Goal: Task Accomplishment & Management: Use online tool/utility

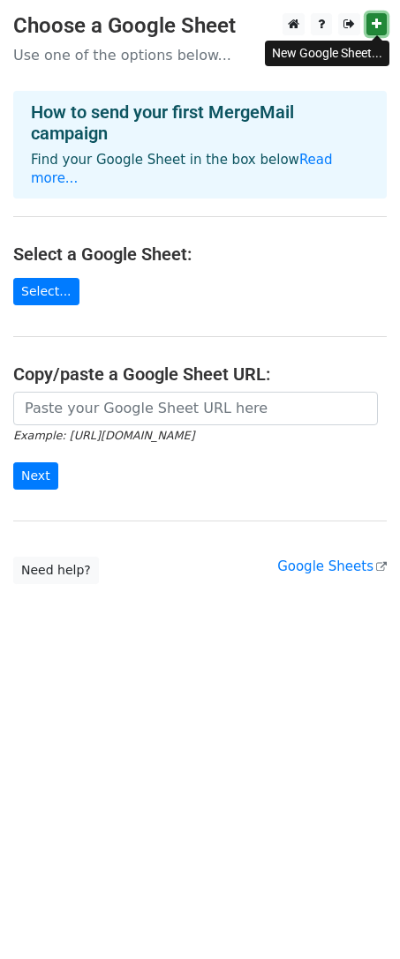
click at [379, 20] on icon at bounding box center [376, 24] width 10 height 12
click at [325, 31] on link at bounding box center [320, 24] width 21 height 22
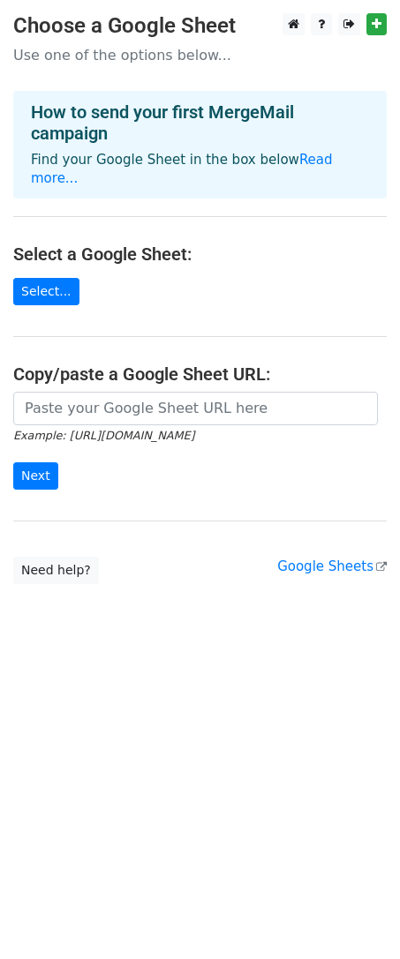
click at [241, 243] on h4 "Select a Google Sheet:" at bounding box center [199, 253] width 373 height 21
click at [55, 278] on link "Select..." at bounding box center [46, 291] width 66 height 27
click at [48, 278] on link "Select..." at bounding box center [46, 291] width 66 height 27
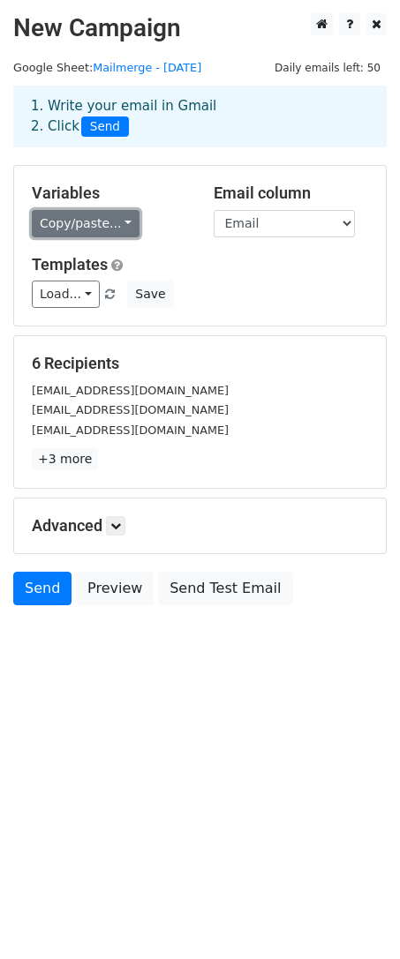
click at [100, 221] on link "Copy/paste..." at bounding box center [86, 223] width 108 height 27
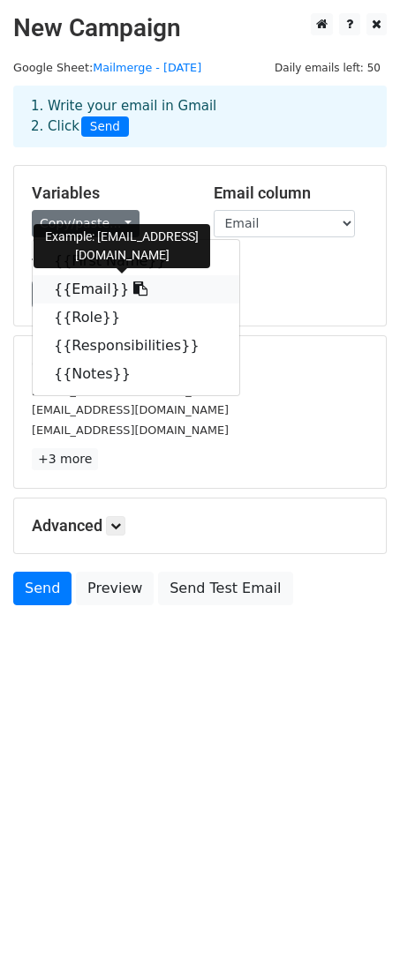
click at [93, 285] on link "{{Email}}" at bounding box center [136, 289] width 206 height 28
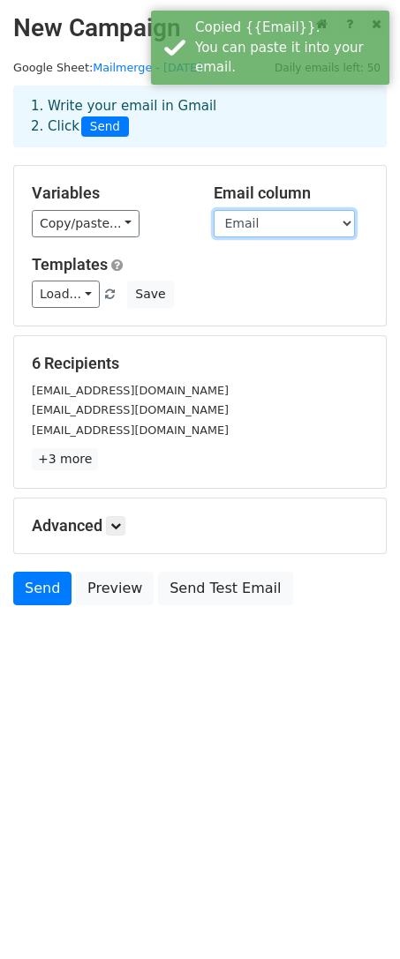
click at [251, 224] on select "First Name Email Role Responsibilities Notes" at bounding box center [283, 223] width 141 height 27
click at [213, 210] on select "First Name Email Role Responsibilities Notes" at bounding box center [283, 223] width 141 height 27
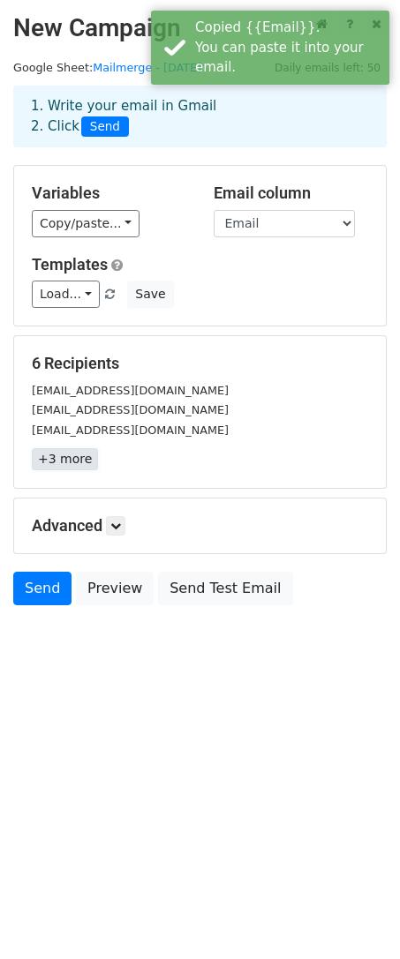
click at [65, 459] on link "+3 more" at bounding box center [65, 459] width 66 height 22
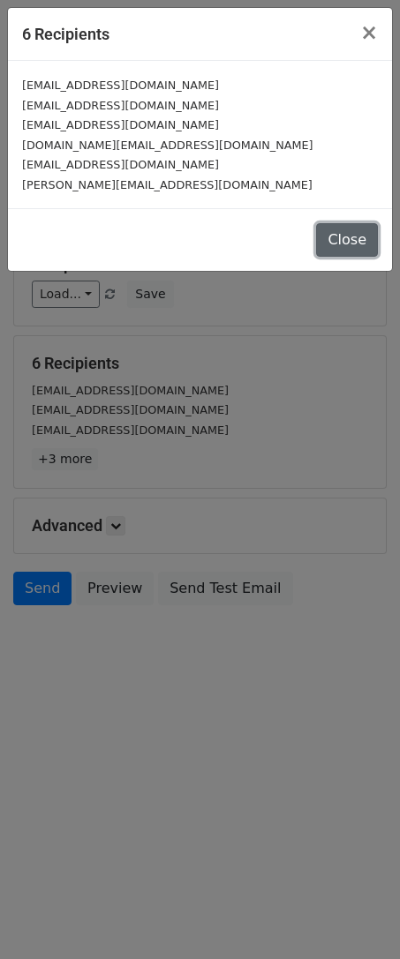
click at [344, 242] on button "Close" at bounding box center [347, 240] width 62 height 34
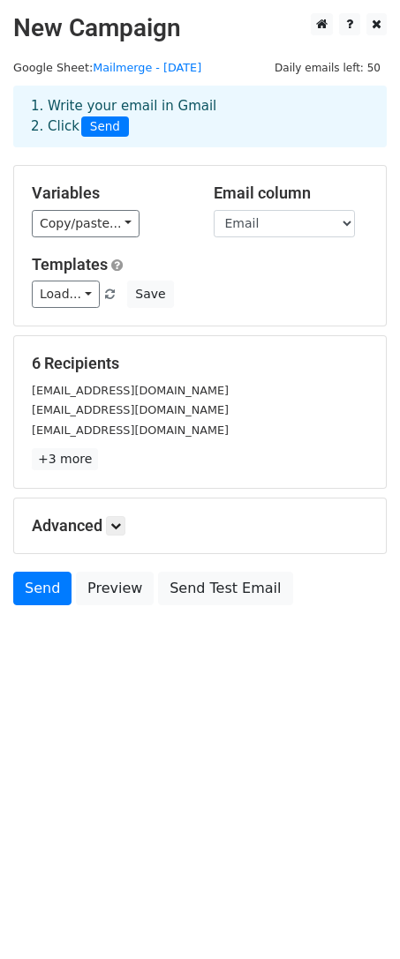
click at [105, 523] on h5 "Advanced" at bounding box center [200, 525] width 336 height 19
click at [125, 523] on link at bounding box center [115, 525] width 19 height 19
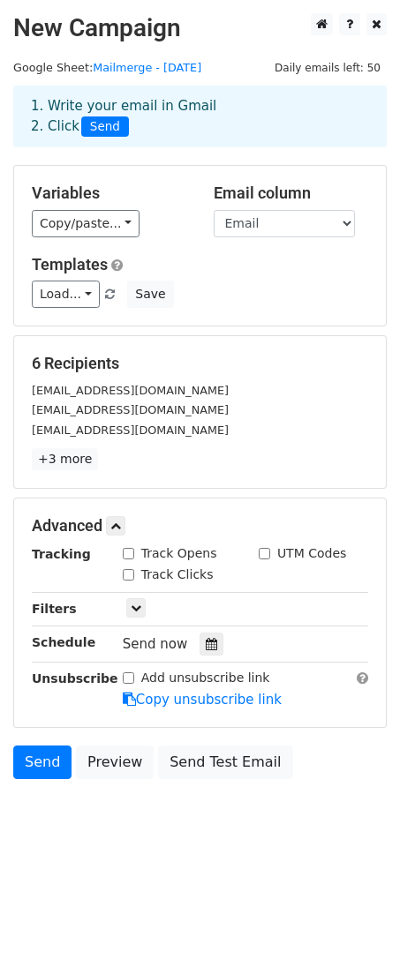
click at [171, 544] on label "Track Opens" at bounding box center [179, 553] width 76 height 19
click at [134, 548] on input "Track Opens" at bounding box center [128, 553] width 11 height 11
checkbox input "true"
click at [170, 572] on label "Track Clicks" at bounding box center [177, 574] width 72 height 19
click at [134, 572] on input "Track Clicks" at bounding box center [128, 574] width 11 height 11
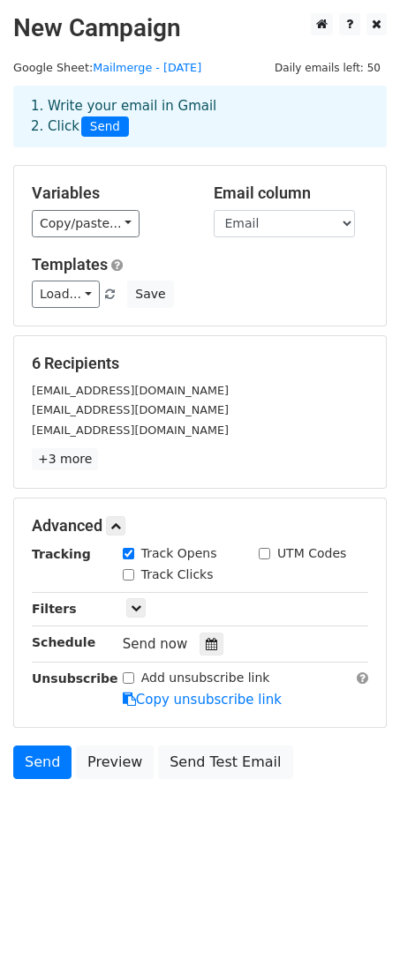
checkbox input "true"
click at [124, 606] on div "Only include spreadsheet rows that match the following filters:" at bounding box center [245, 609] width 272 height 20
click at [131, 606] on icon at bounding box center [136, 607] width 11 height 11
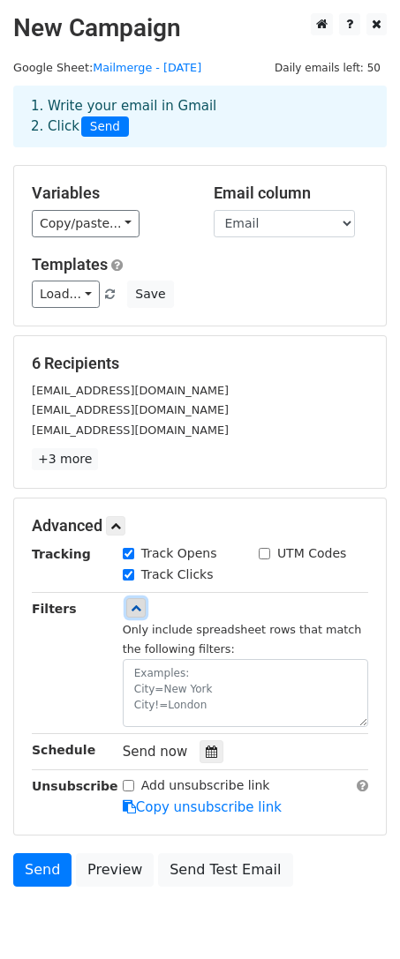
click at [132, 602] on icon at bounding box center [136, 607] width 11 height 11
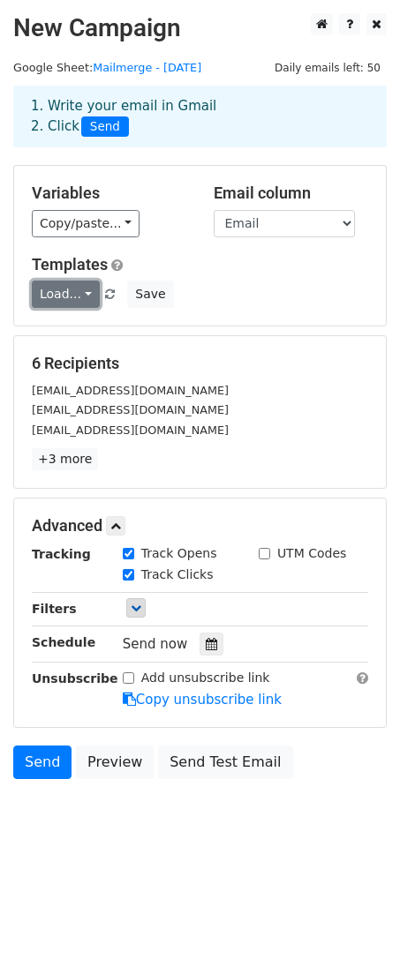
click at [65, 295] on link "Load..." at bounding box center [66, 293] width 68 height 27
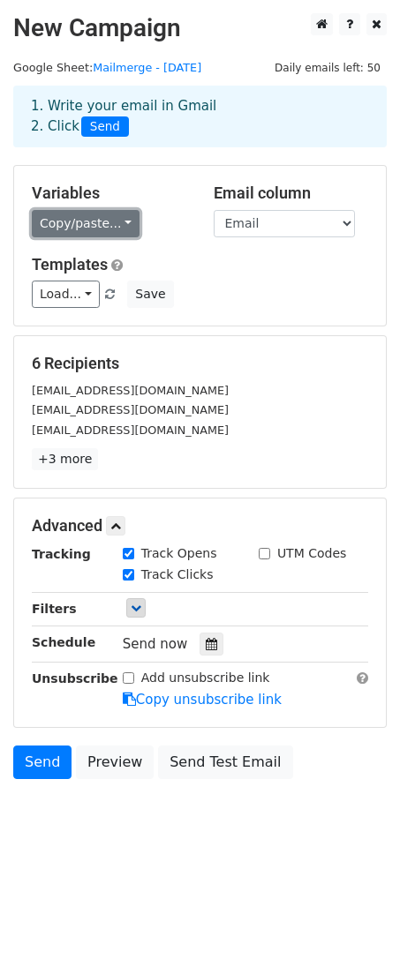
click at [94, 217] on link "Copy/paste..." at bounding box center [86, 223] width 108 height 27
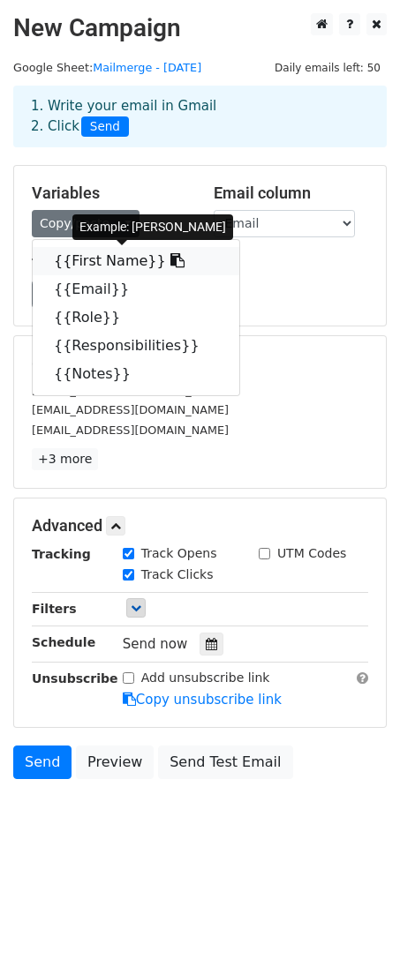
click at [123, 258] on link "{{First Name}}" at bounding box center [136, 261] width 206 height 28
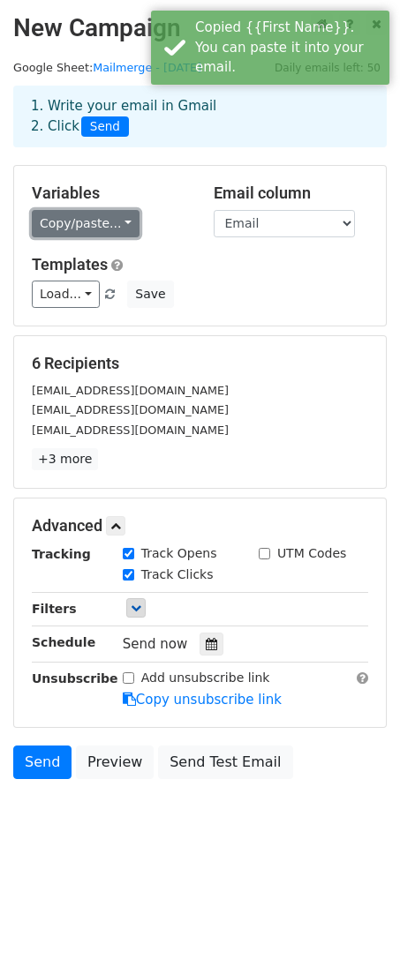
click at [77, 229] on link "Copy/paste..." at bounding box center [86, 223] width 108 height 27
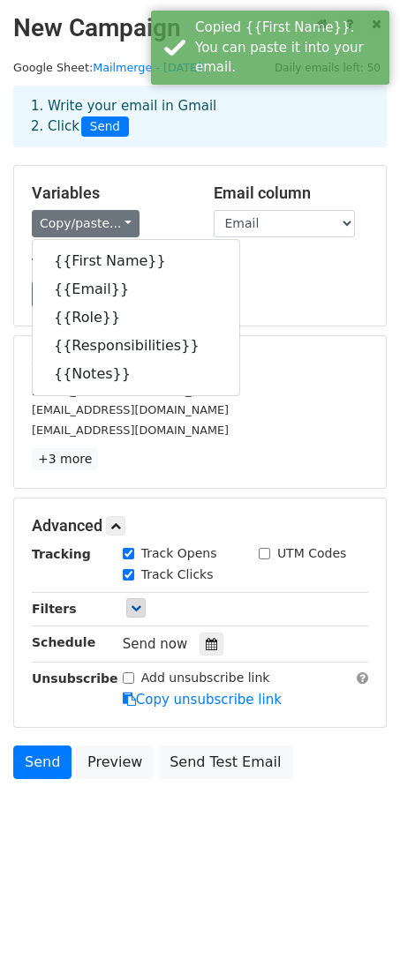
click at [186, 192] on h5 "Variables" at bounding box center [109, 192] width 155 height 19
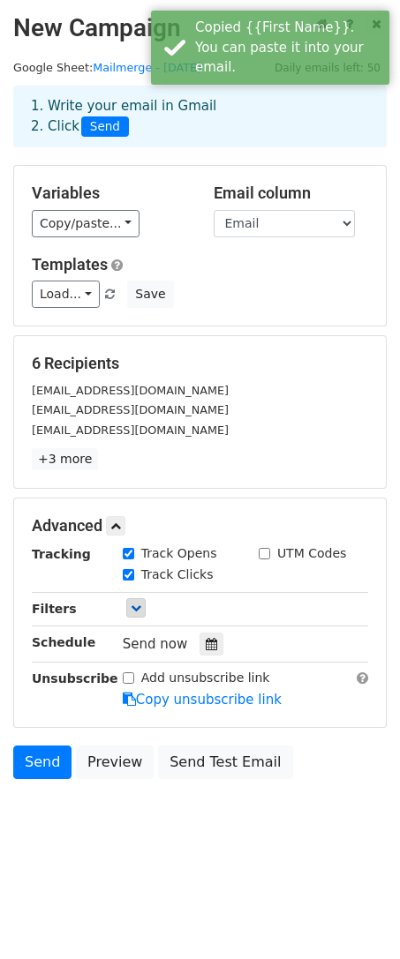
click at [289, 190] on h5 "Email column" at bounding box center [290, 192] width 155 height 19
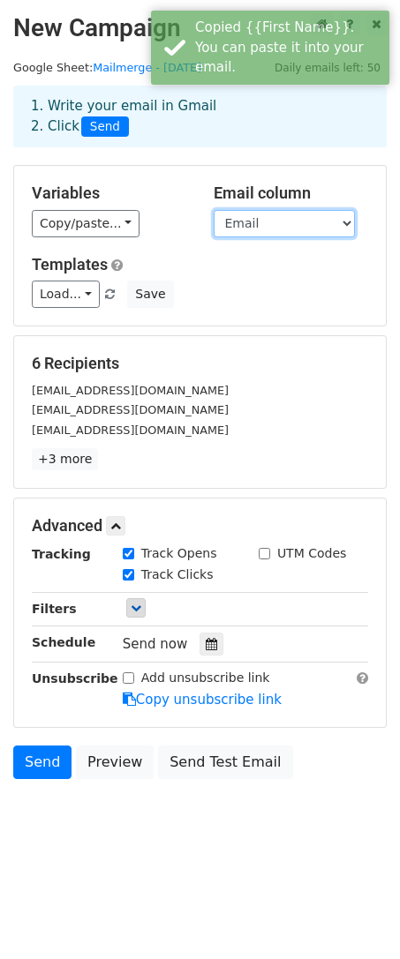
click at [269, 232] on select "First Name Email Role Responsibilities Notes" at bounding box center [283, 223] width 141 height 27
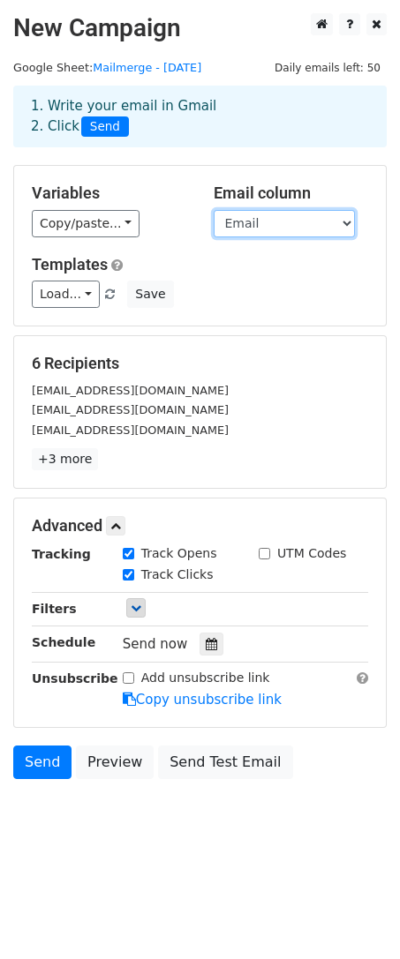
click at [213, 210] on select "First Name Email Role Responsibilities Notes" at bounding box center [283, 223] width 141 height 27
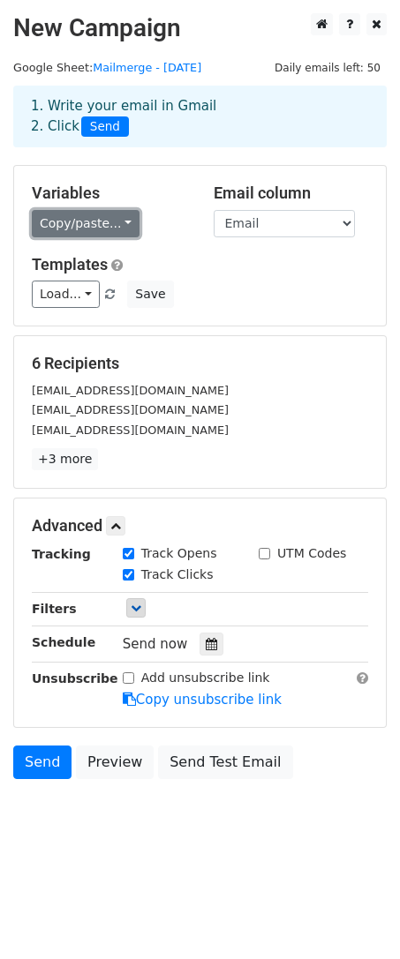
click at [78, 228] on link "Copy/paste..." at bounding box center [86, 223] width 108 height 27
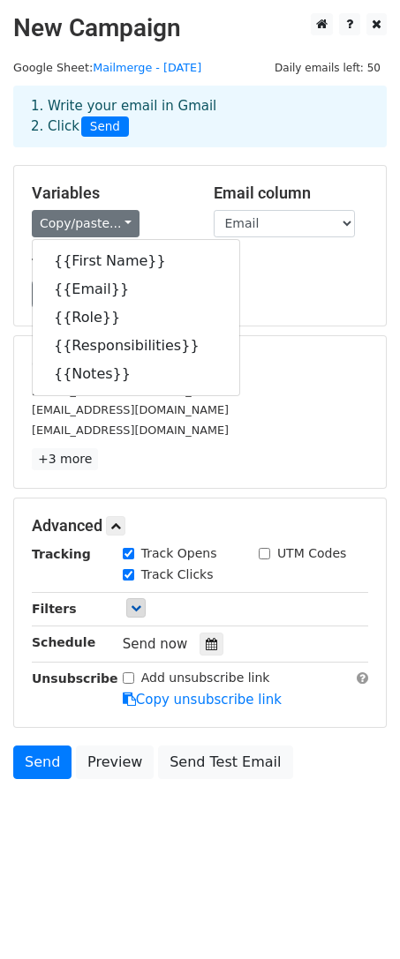
click at [317, 393] on div "[EMAIL_ADDRESS][DOMAIN_NAME]" at bounding box center [200, 390] width 362 height 20
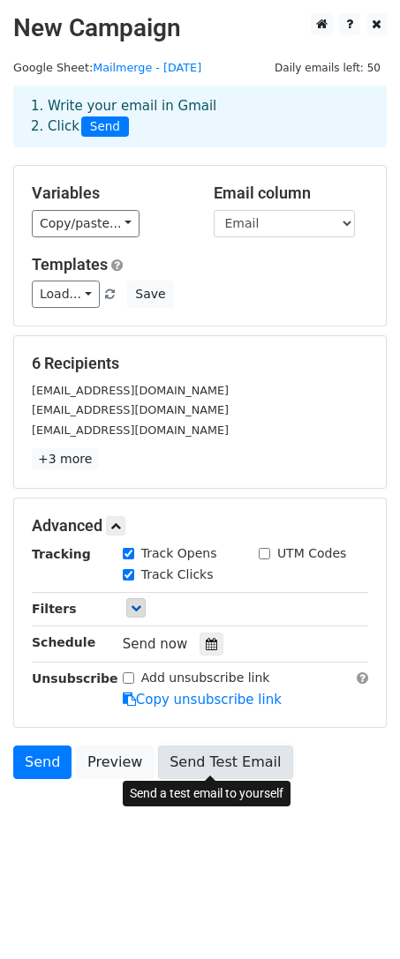
click at [198, 758] on link "Send Test Email" at bounding box center [225, 762] width 134 height 34
click at [220, 770] on link "Send Test Email" at bounding box center [225, 762] width 134 height 34
click at [206, 758] on link "Send Test Email" at bounding box center [225, 762] width 134 height 34
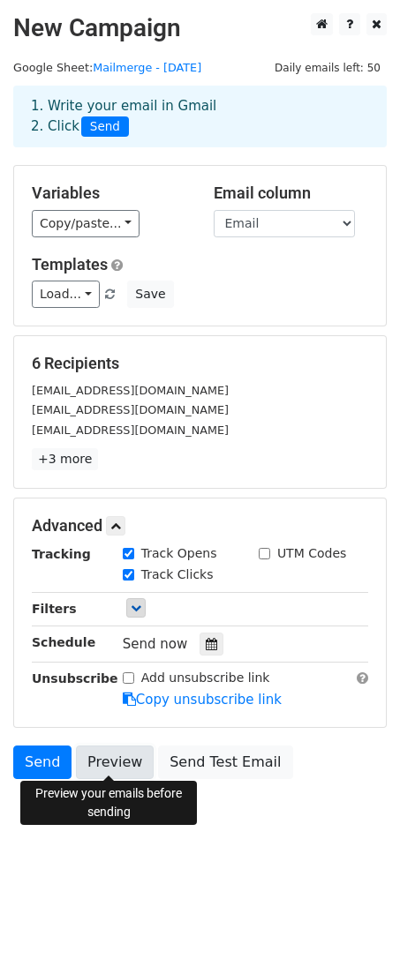
click at [121, 760] on link "Preview" at bounding box center [115, 762] width 78 height 34
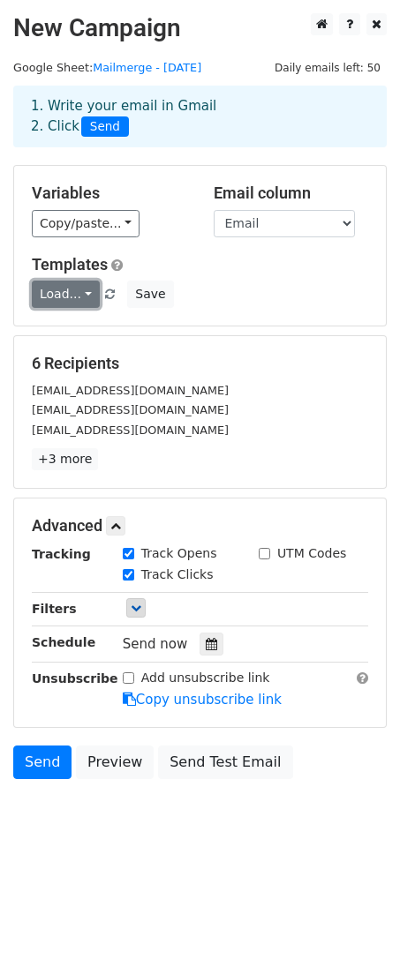
click at [75, 293] on link "Load..." at bounding box center [66, 293] width 68 height 27
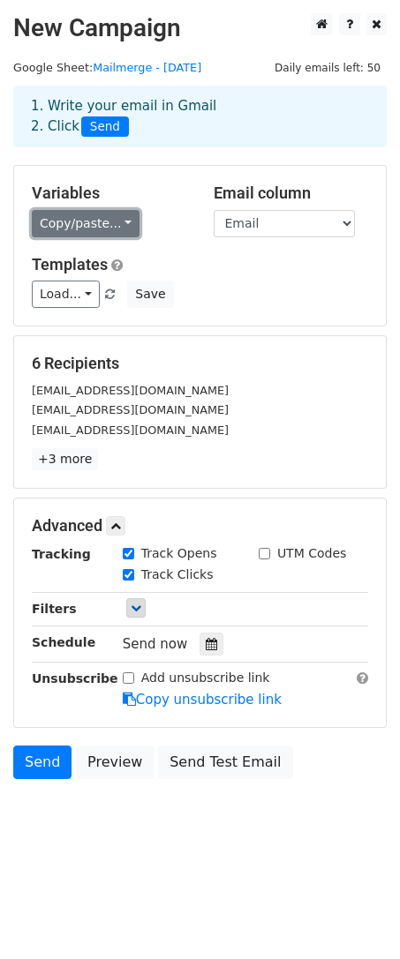
click at [105, 225] on link "Copy/paste..." at bounding box center [86, 223] width 108 height 27
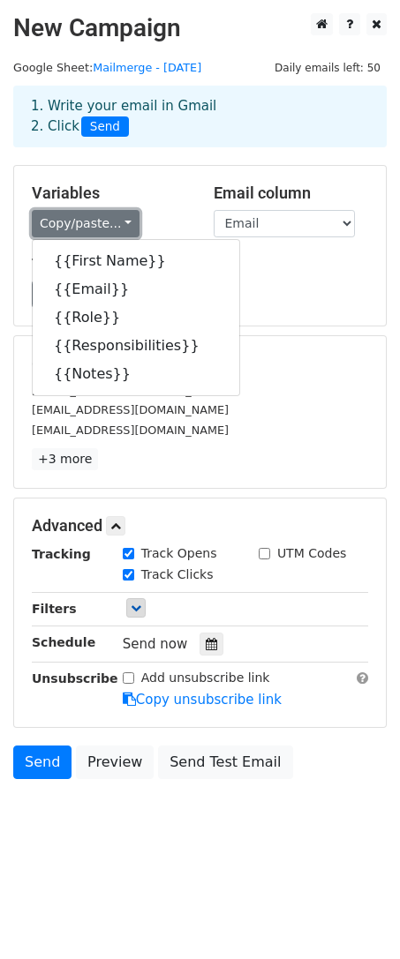
click at [96, 219] on link "Copy/paste..." at bounding box center [86, 223] width 108 height 27
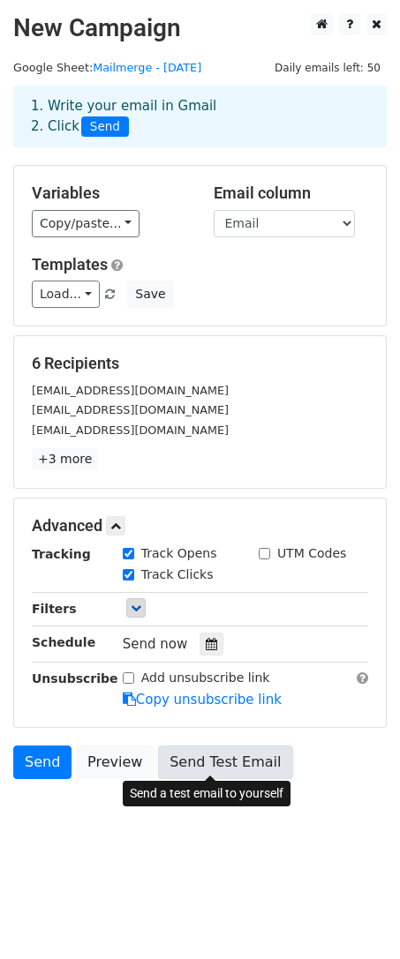
click at [254, 755] on link "Send Test Email" at bounding box center [225, 762] width 134 height 34
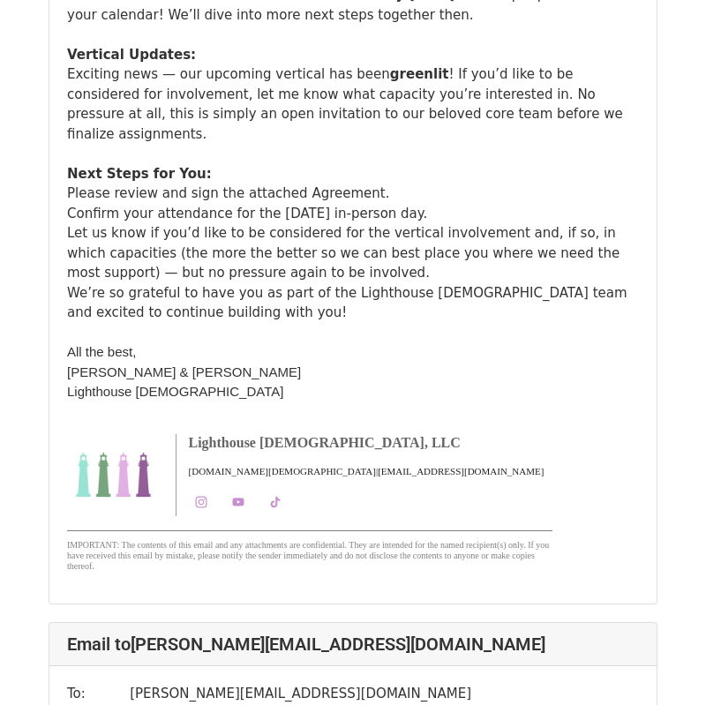
scroll to position [5221, 0]
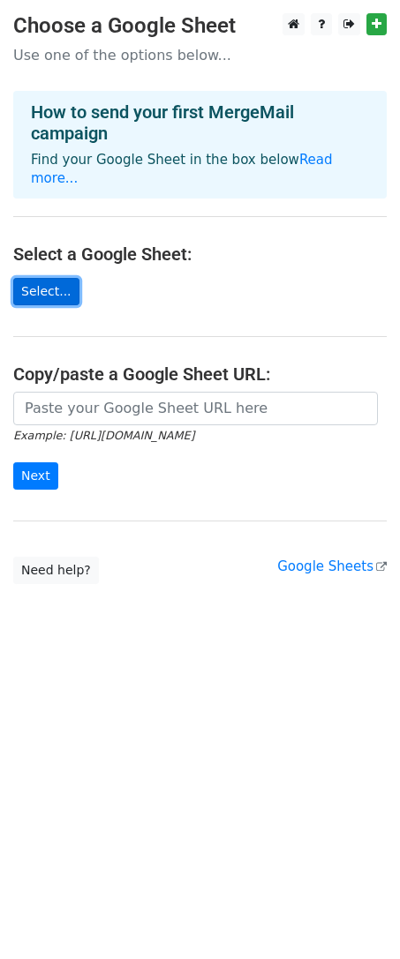
click at [46, 278] on link "Select..." at bounding box center [46, 291] width 66 height 27
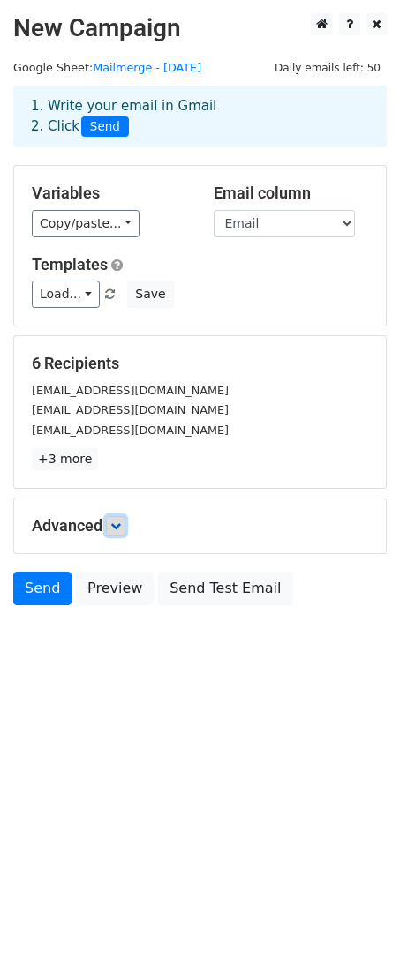
click at [123, 530] on link at bounding box center [115, 525] width 19 height 19
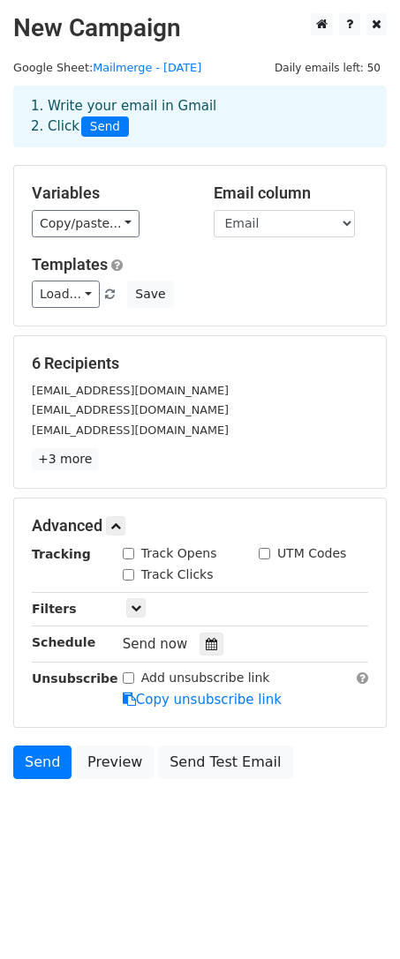
click at [130, 550] on input "Track Opens" at bounding box center [128, 553] width 11 height 11
checkbox input "true"
click at [130, 573] on input "Track Clicks" at bounding box center [128, 574] width 11 height 11
checkbox input "true"
click at [274, 365] on h5 "6 Recipients" at bounding box center [200, 363] width 336 height 19
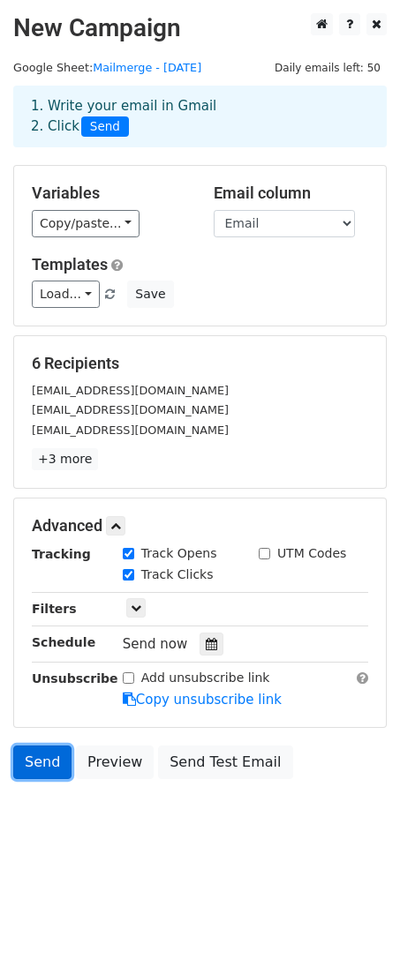
click at [33, 762] on link "Send" at bounding box center [42, 762] width 58 height 34
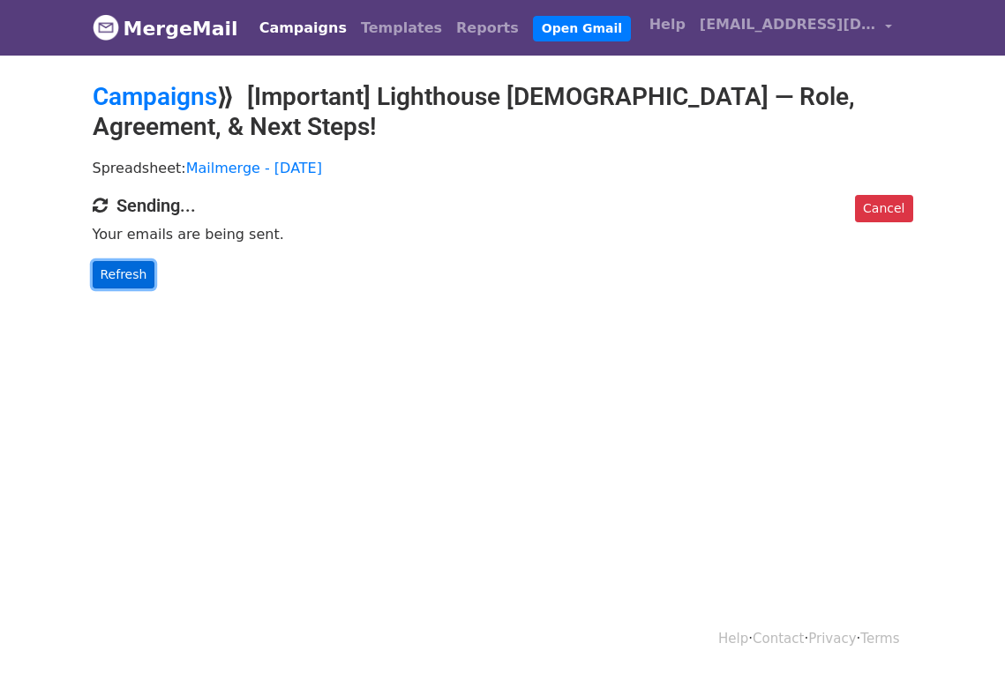
click at [119, 273] on link "Refresh" at bounding box center [124, 274] width 63 height 27
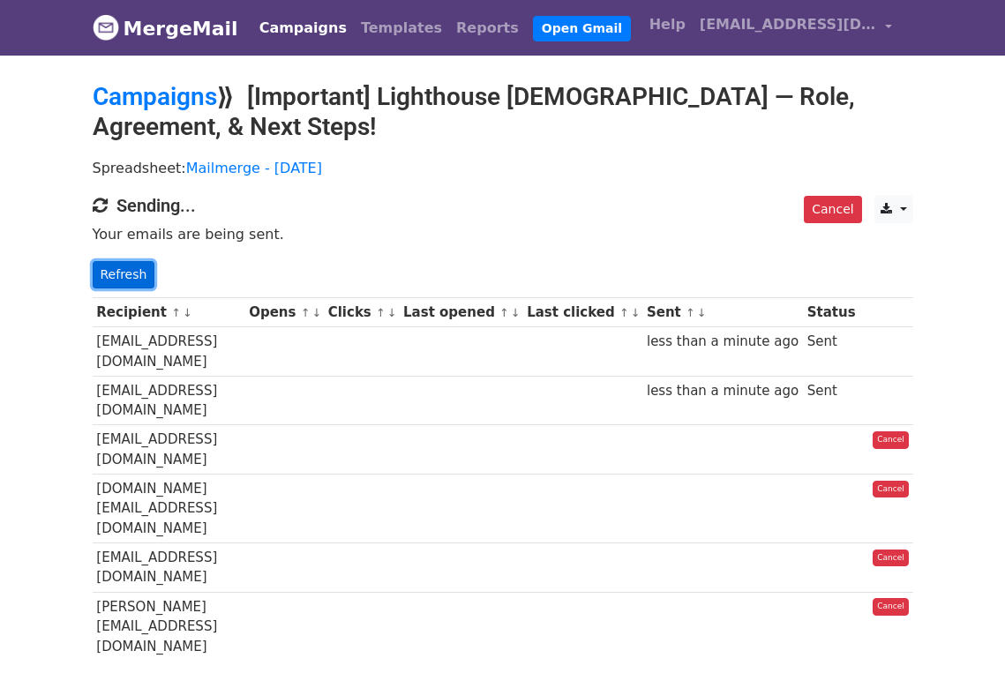
click at [131, 272] on link "Refresh" at bounding box center [124, 274] width 63 height 27
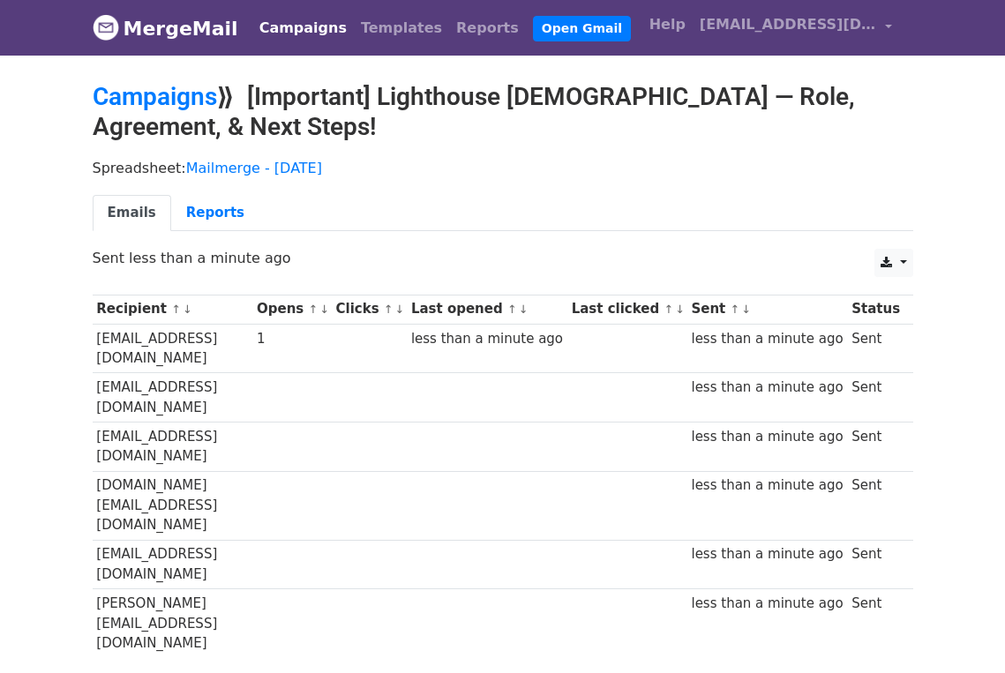
click at [832, 340] on div "less than a minute ago" at bounding box center [767, 339] width 152 height 20
click at [227, 212] on link "Reports" at bounding box center [215, 213] width 88 height 36
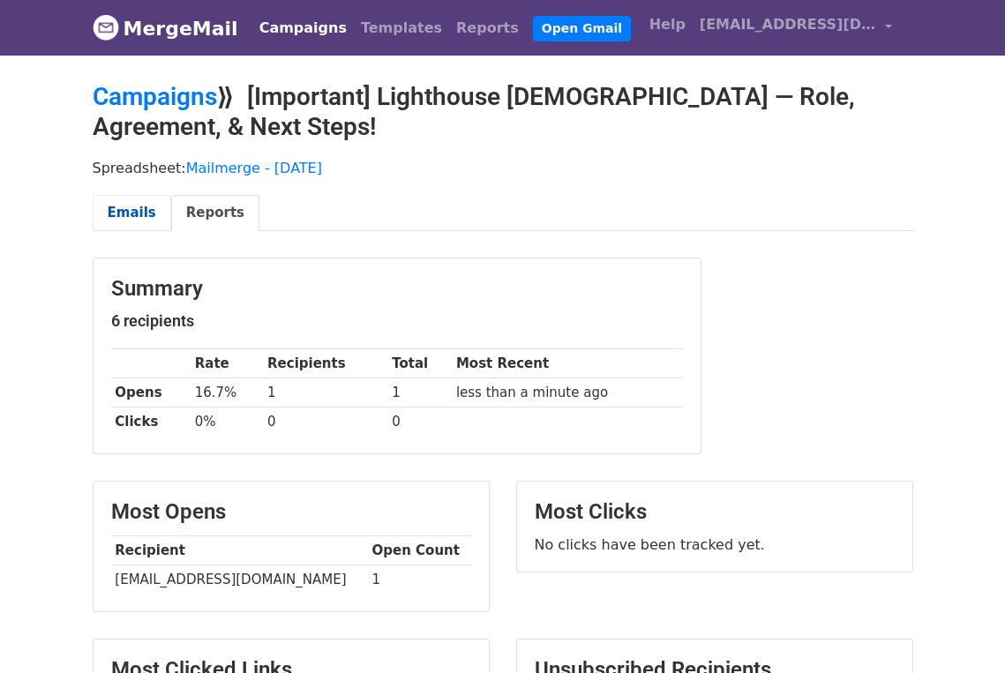
click at [111, 205] on link "Emails" at bounding box center [132, 213] width 78 height 36
